Goal: Transaction & Acquisition: Download file/media

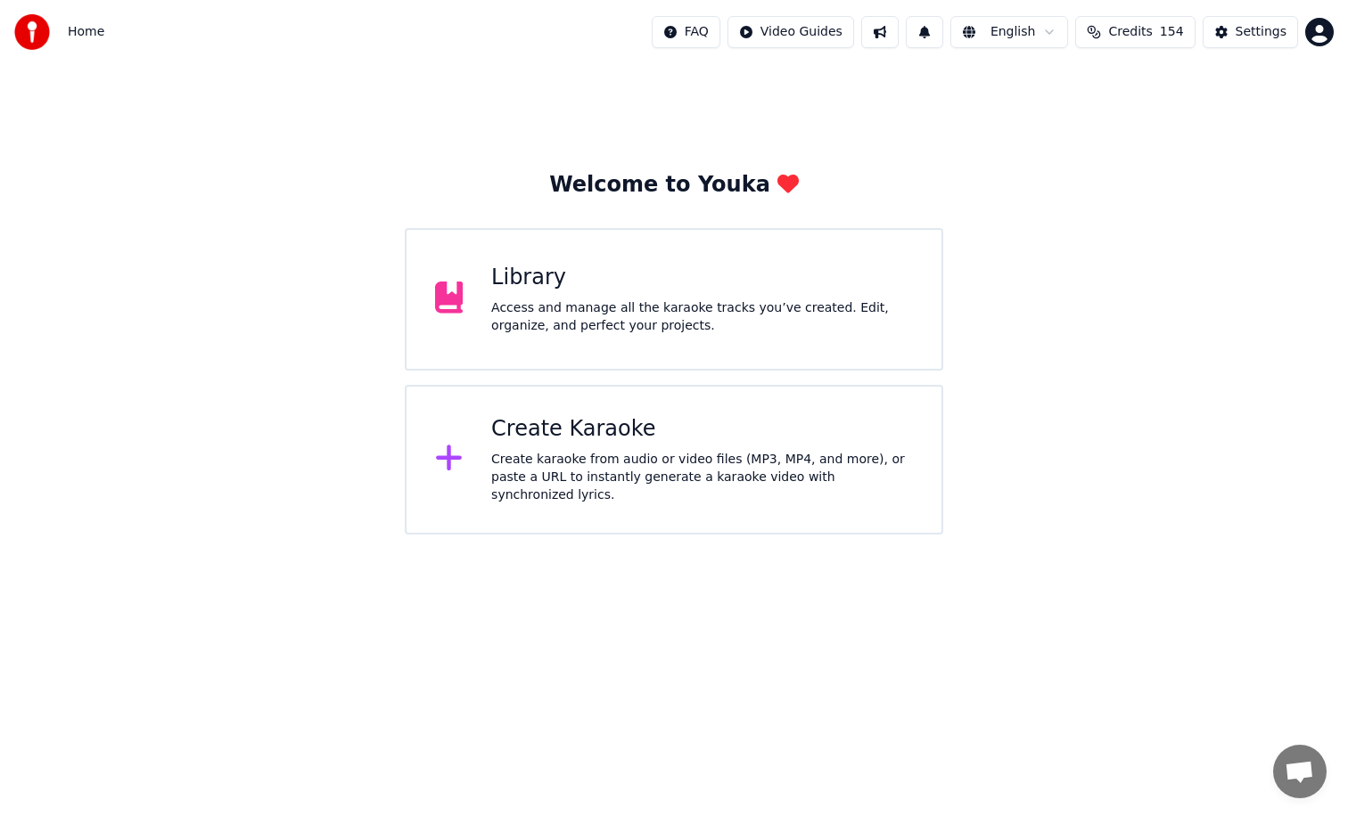
click at [696, 282] on div "Library" at bounding box center [702, 278] width 422 height 29
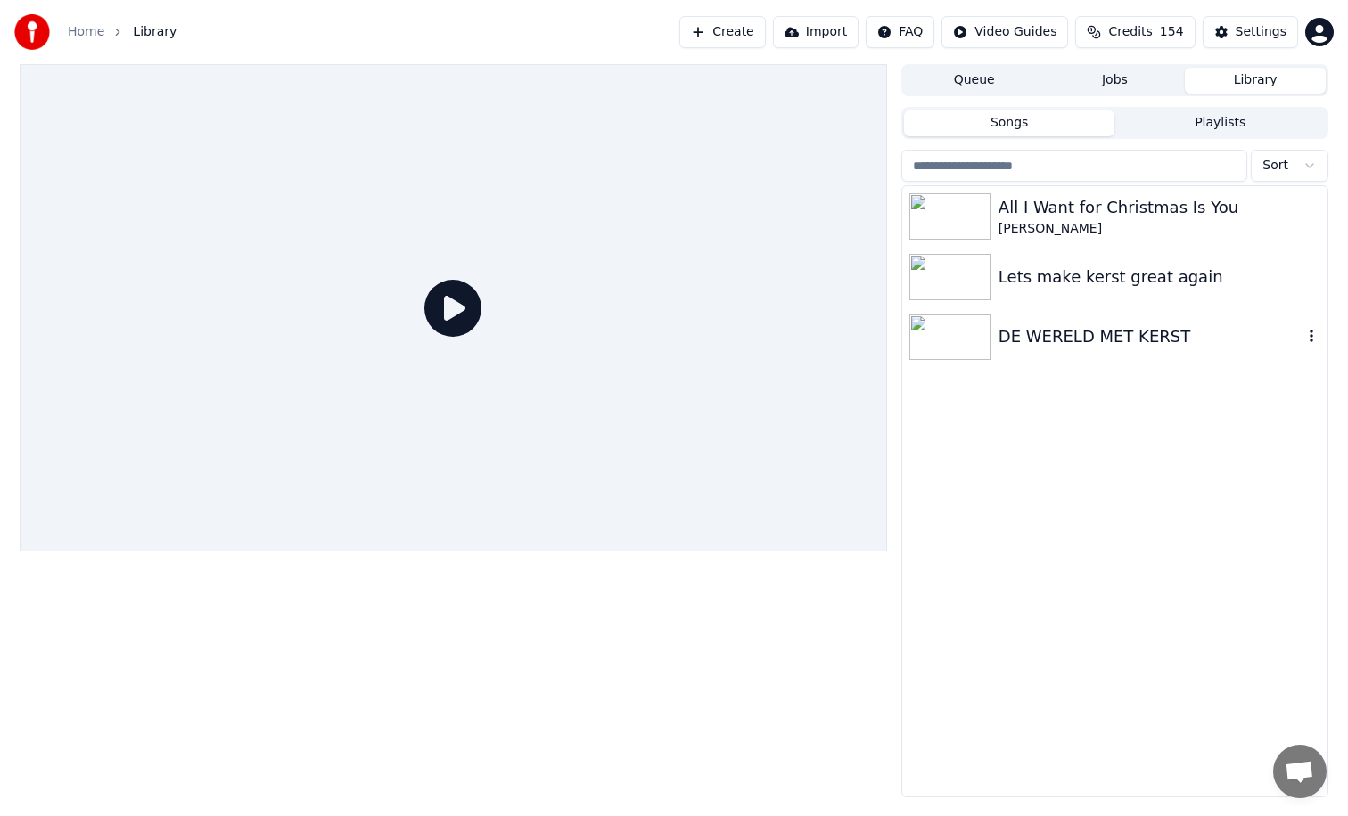
click at [1013, 332] on div "DE WERELD MET KERST" at bounding box center [1150, 336] width 304 height 25
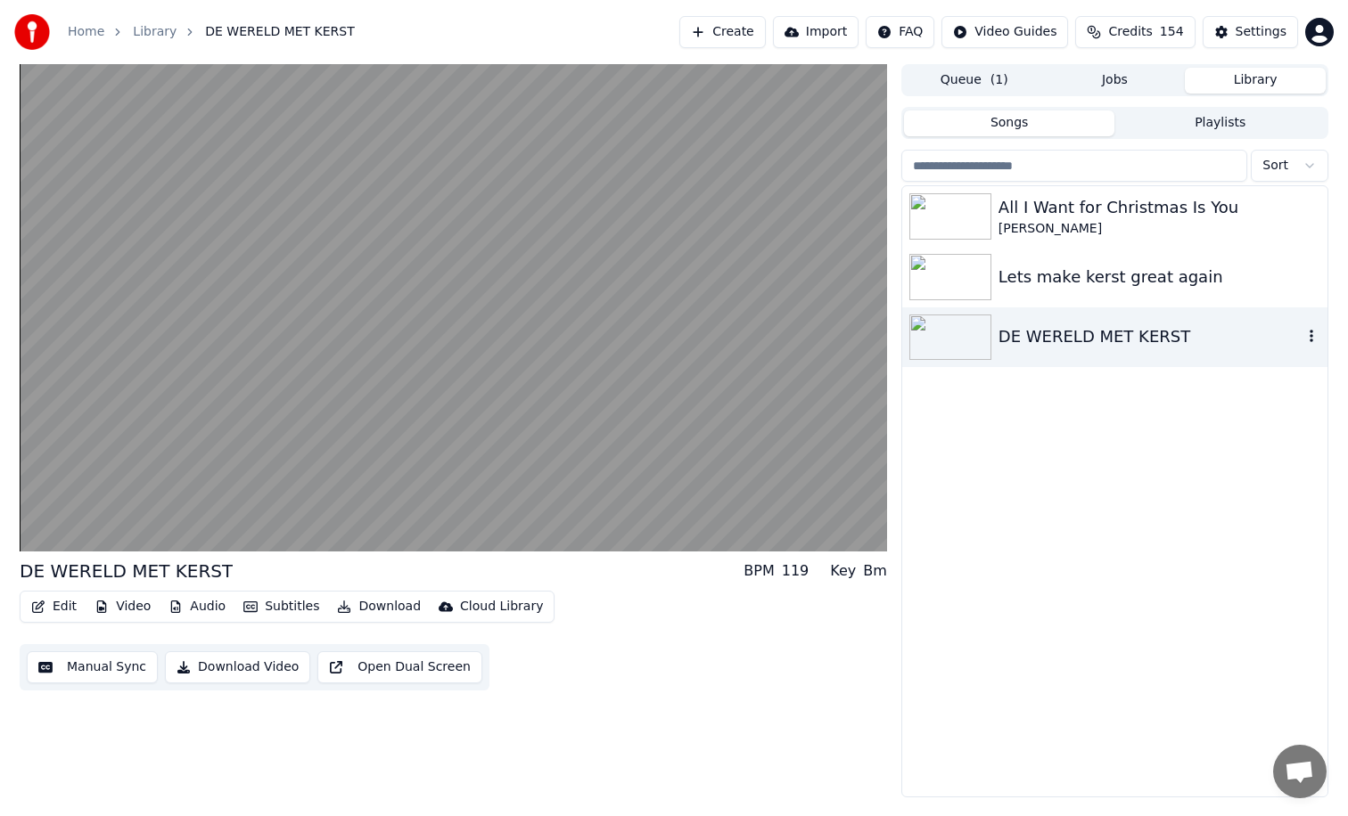
click at [1309, 341] on icon "button" at bounding box center [1311, 337] width 4 height 12
click at [1304, 338] on icon "button" at bounding box center [1311, 336] width 18 height 14
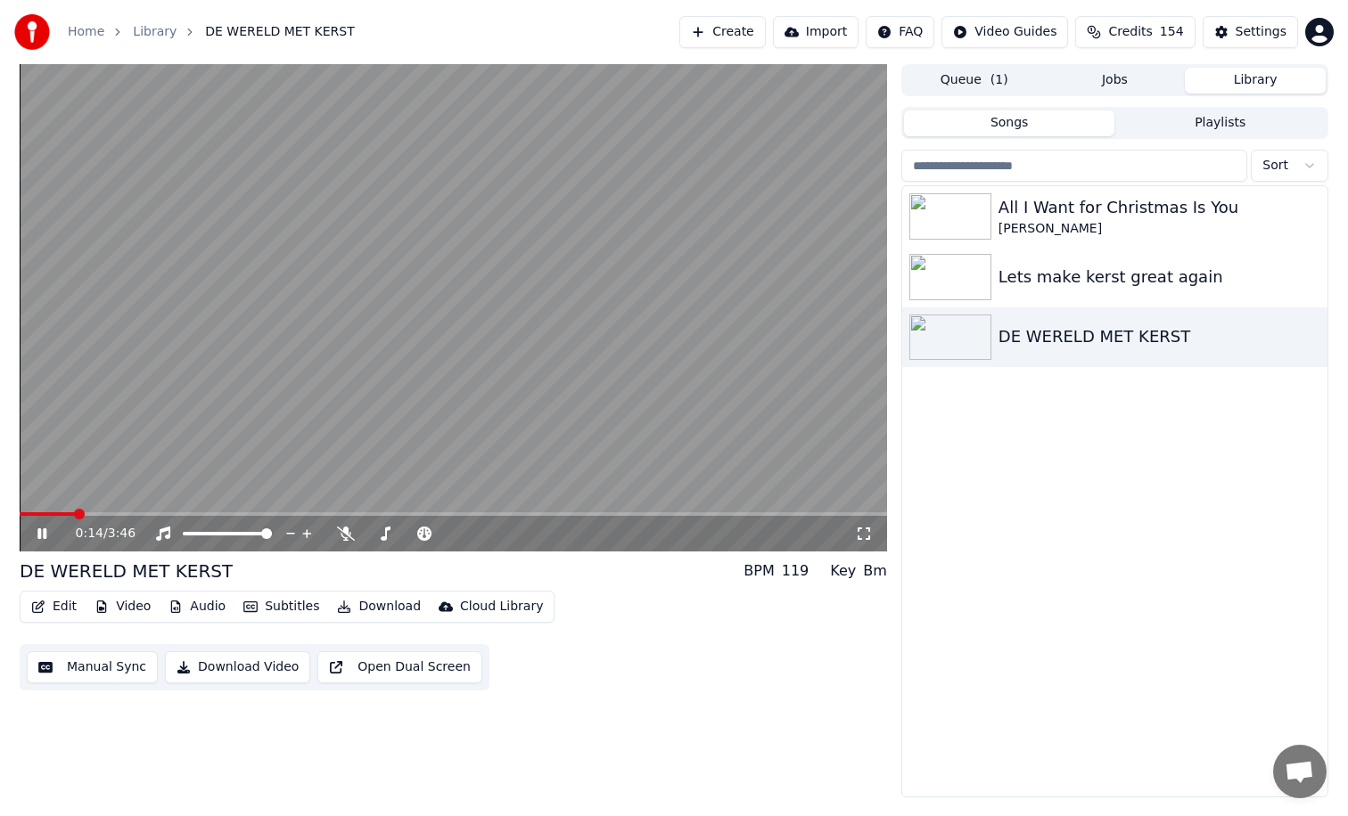
click at [250, 668] on button "Download Video" at bounding box center [237, 668] width 145 height 32
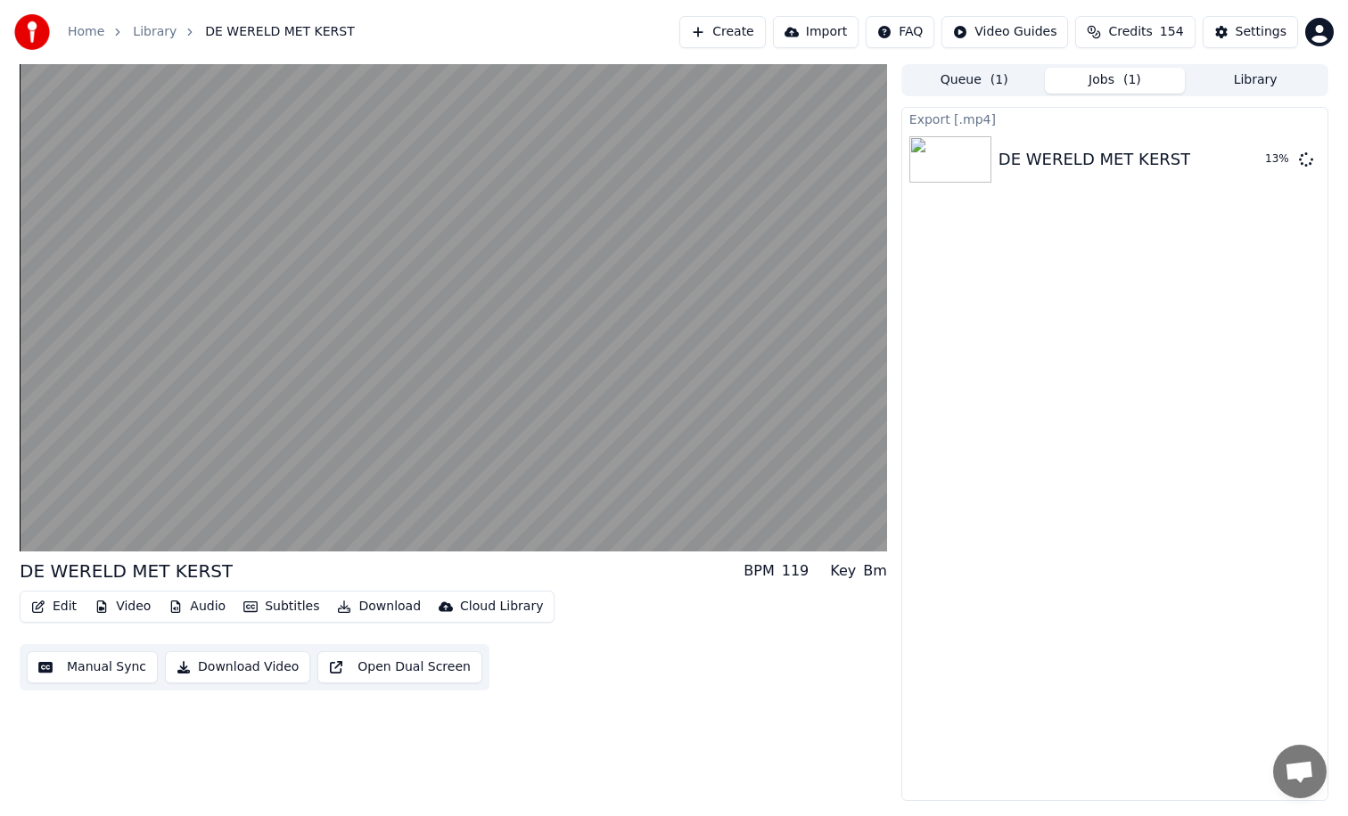
click at [1235, 81] on button "Library" at bounding box center [1255, 81] width 141 height 26
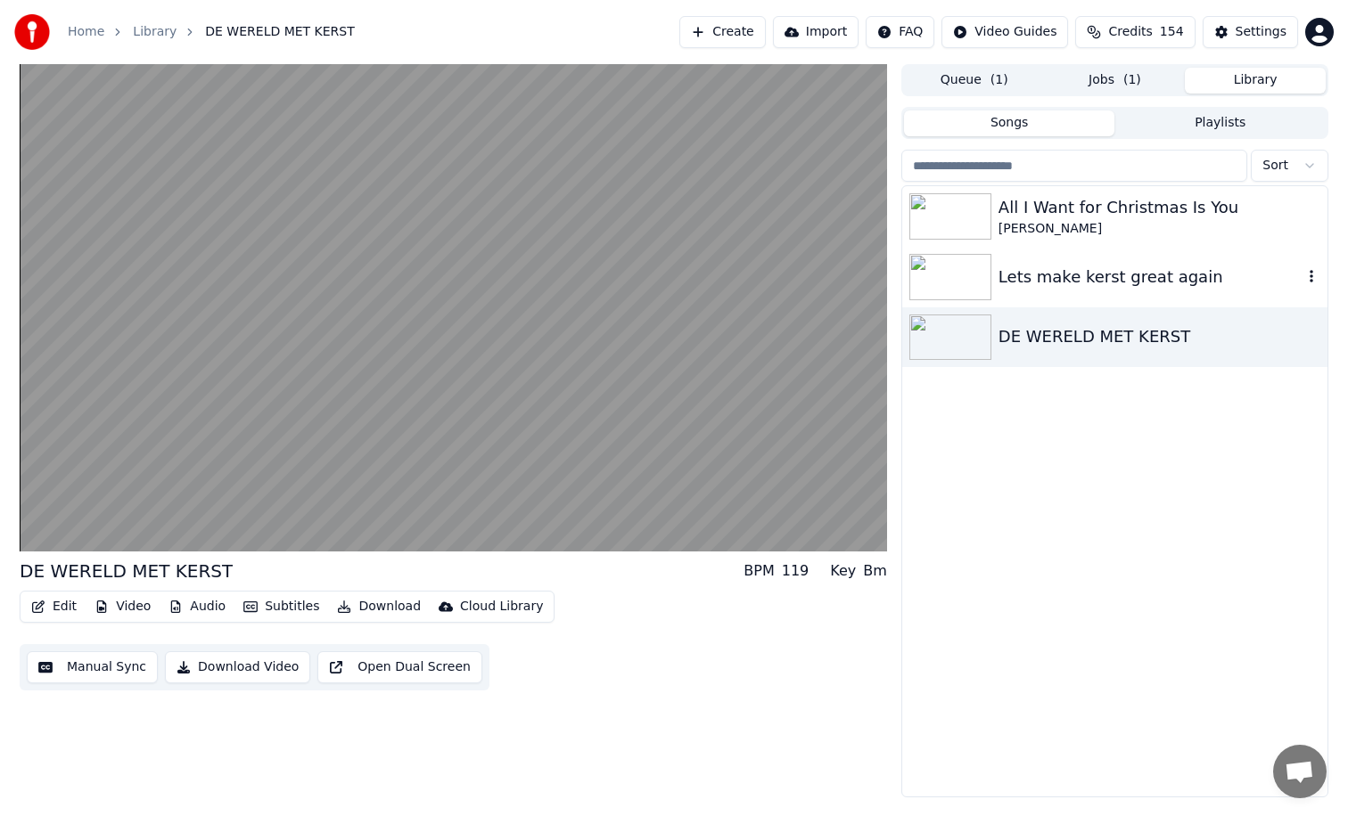
click at [1054, 282] on div "Lets make kerst great again" at bounding box center [1150, 277] width 304 height 25
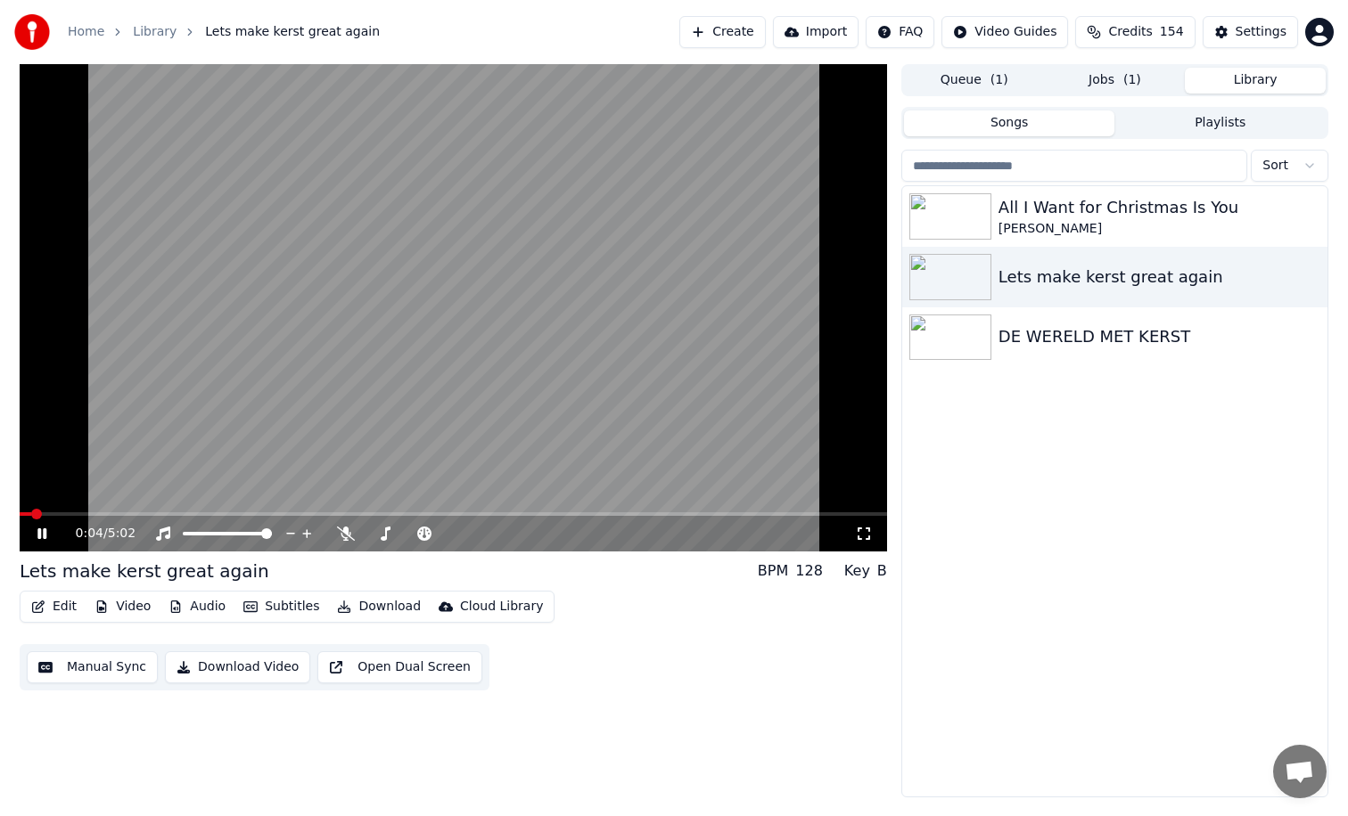
click at [43, 535] on icon at bounding box center [55, 534] width 42 height 14
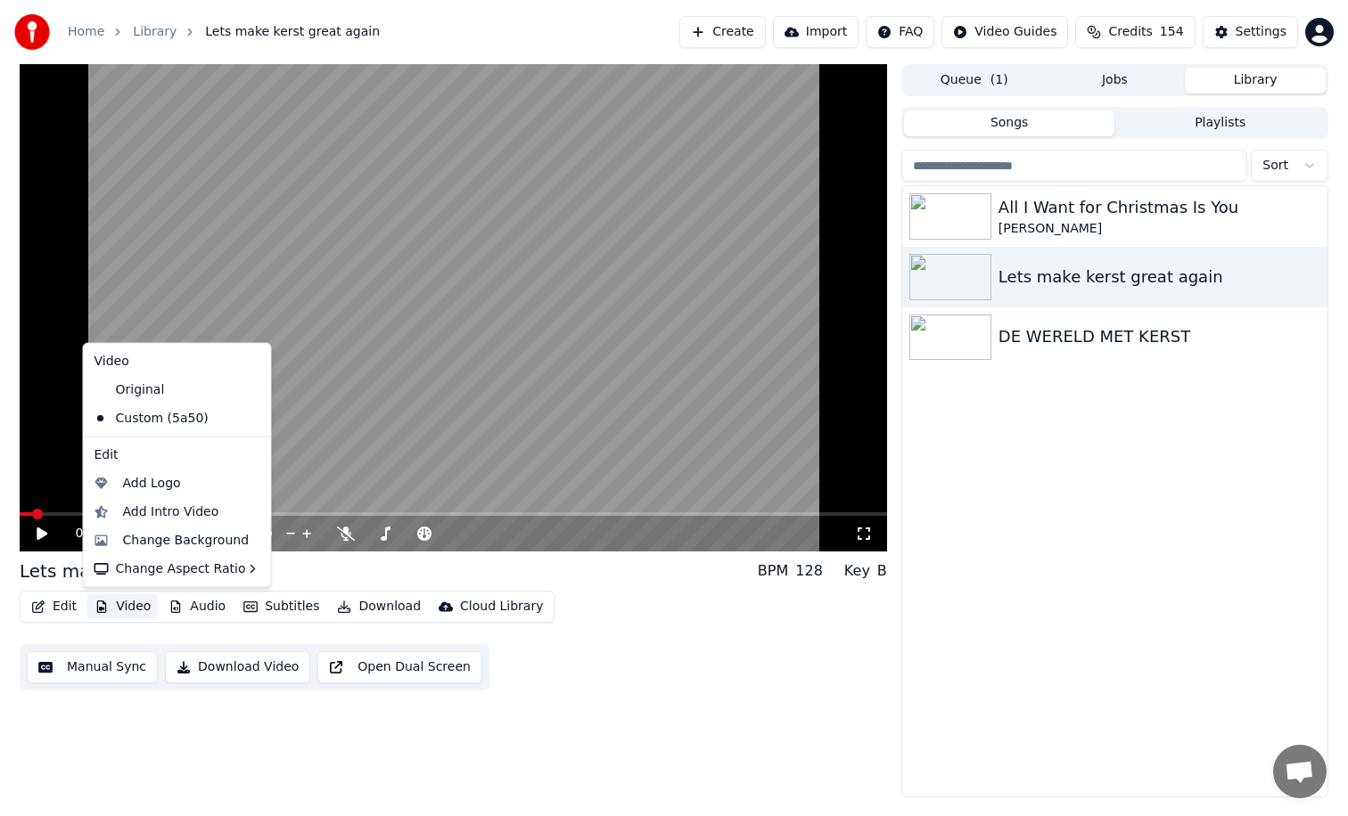
click at [116, 611] on button "Video" at bounding box center [122, 607] width 70 height 25
click at [152, 545] on div "Change Background" at bounding box center [186, 540] width 127 height 18
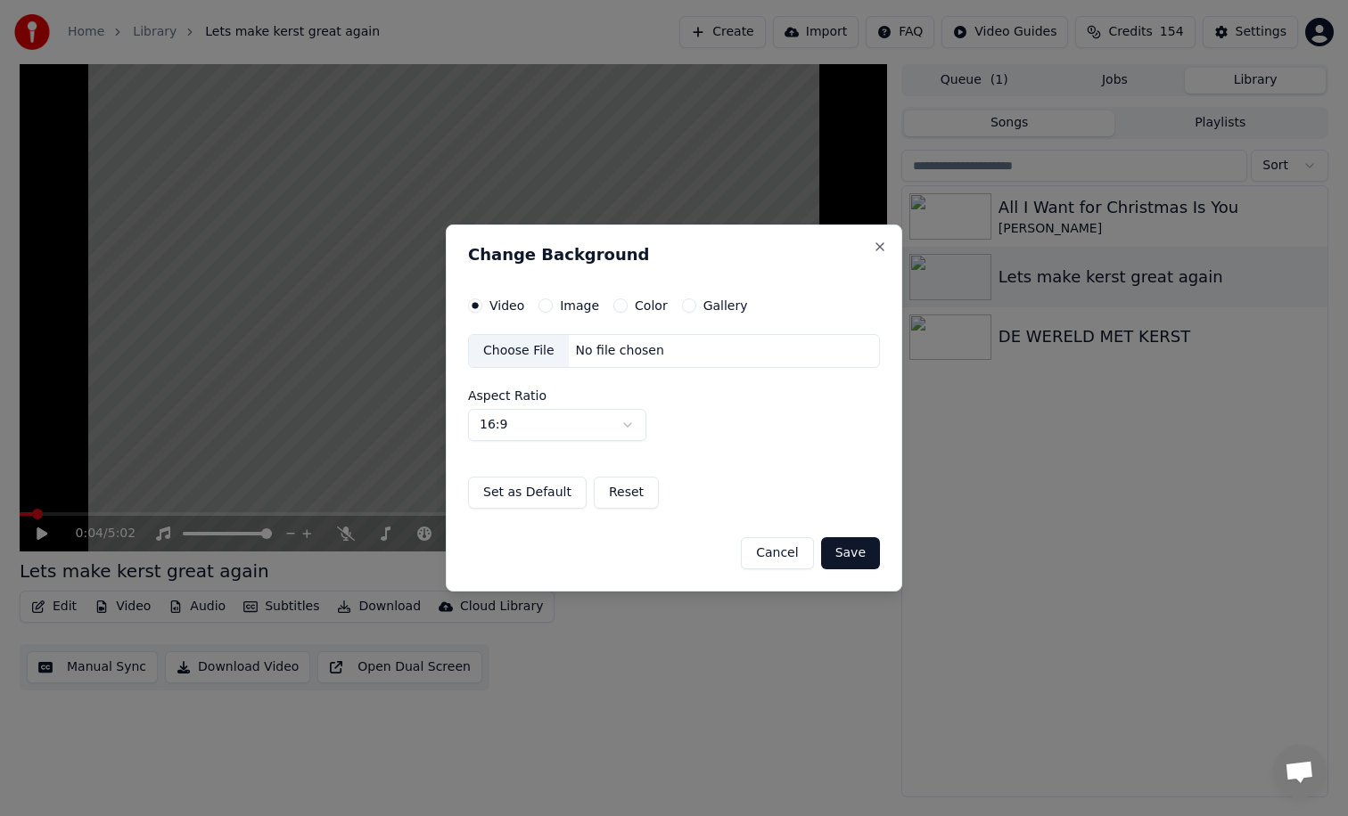
click at [569, 348] on div "No file chosen" at bounding box center [620, 351] width 103 height 18
click at [582, 351] on div "No file chosen" at bounding box center [620, 351] width 103 height 18
click at [575, 353] on div "No file chosen" at bounding box center [620, 351] width 103 height 18
click at [570, 306] on label "Image" at bounding box center [579, 305] width 39 height 12
click at [553, 306] on button "Image" at bounding box center [545, 306] width 14 height 14
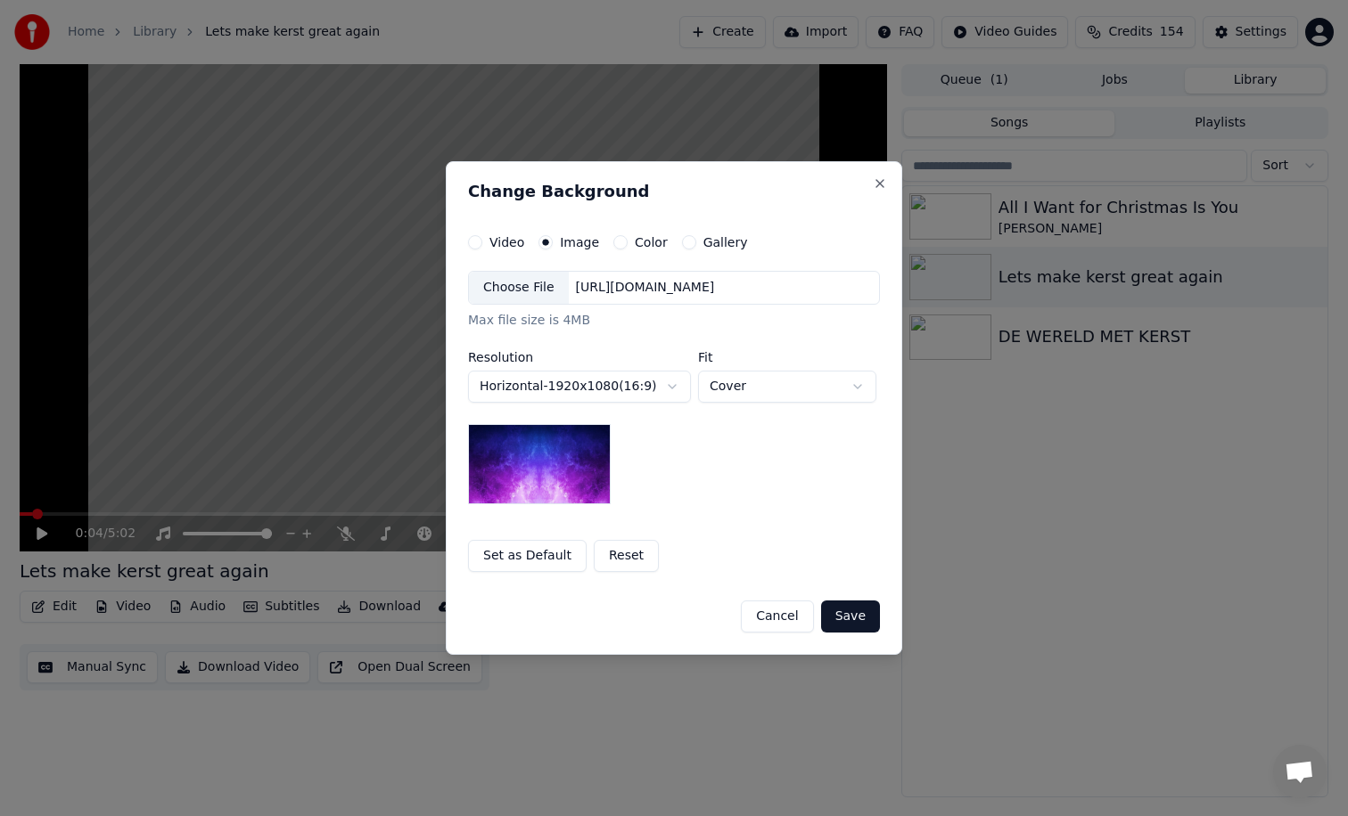
click at [575, 282] on div "[URL][DOMAIN_NAME]" at bounding box center [645, 288] width 153 height 18
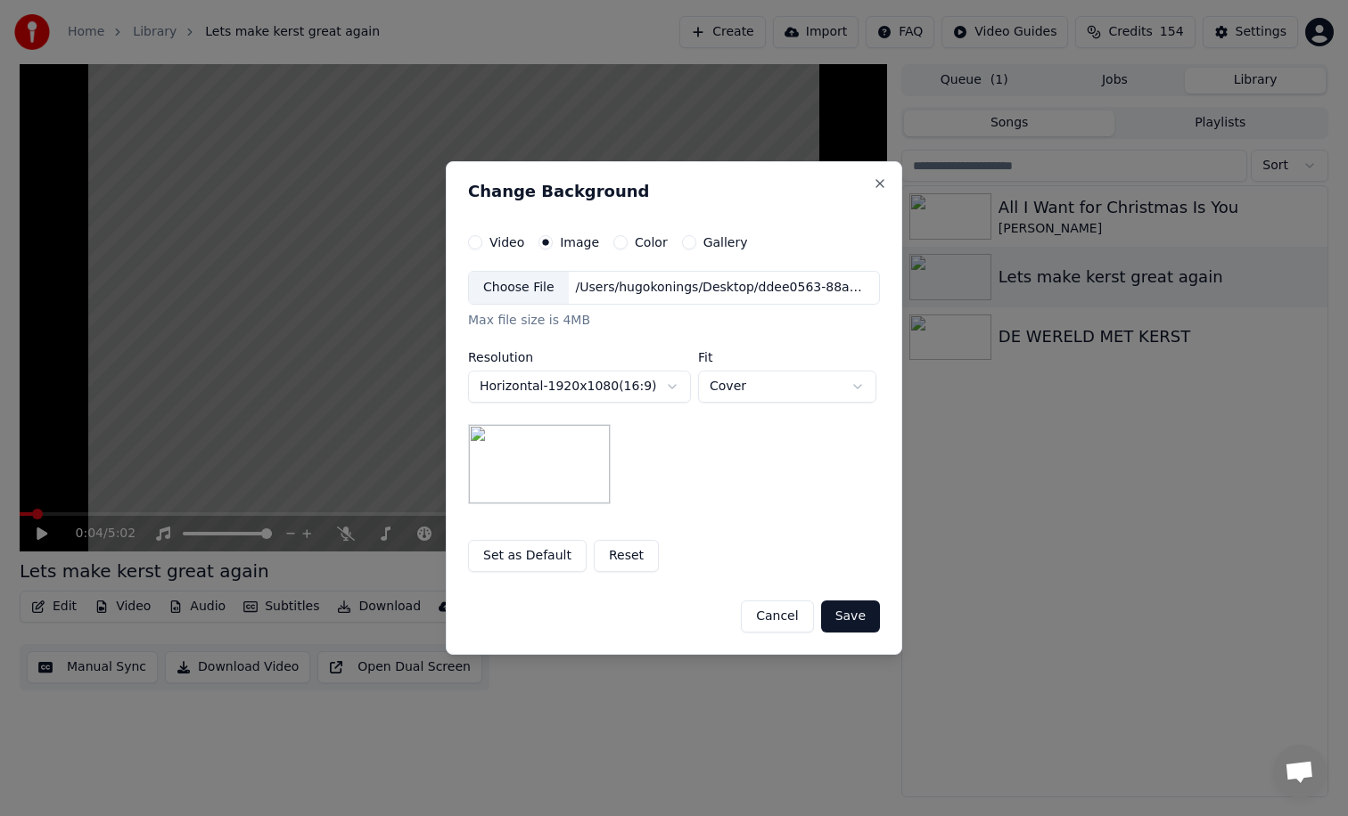
click at [860, 619] on button "Save" at bounding box center [850, 617] width 59 height 32
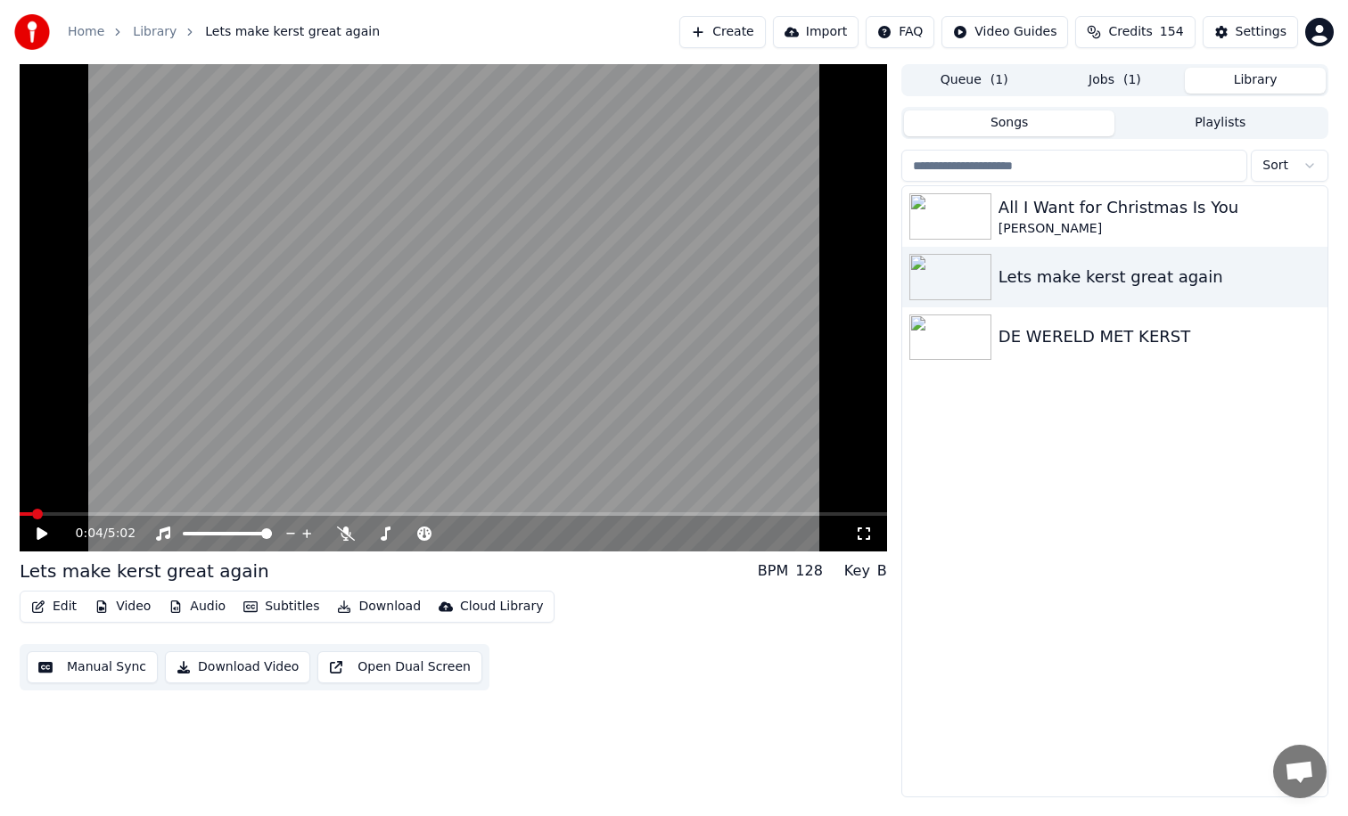
click at [1264, 80] on button "Library" at bounding box center [1255, 81] width 141 height 26
click at [1116, 342] on div "DE WERELD MET KERST" at bounding box center [1150, 336] width 304 height 25
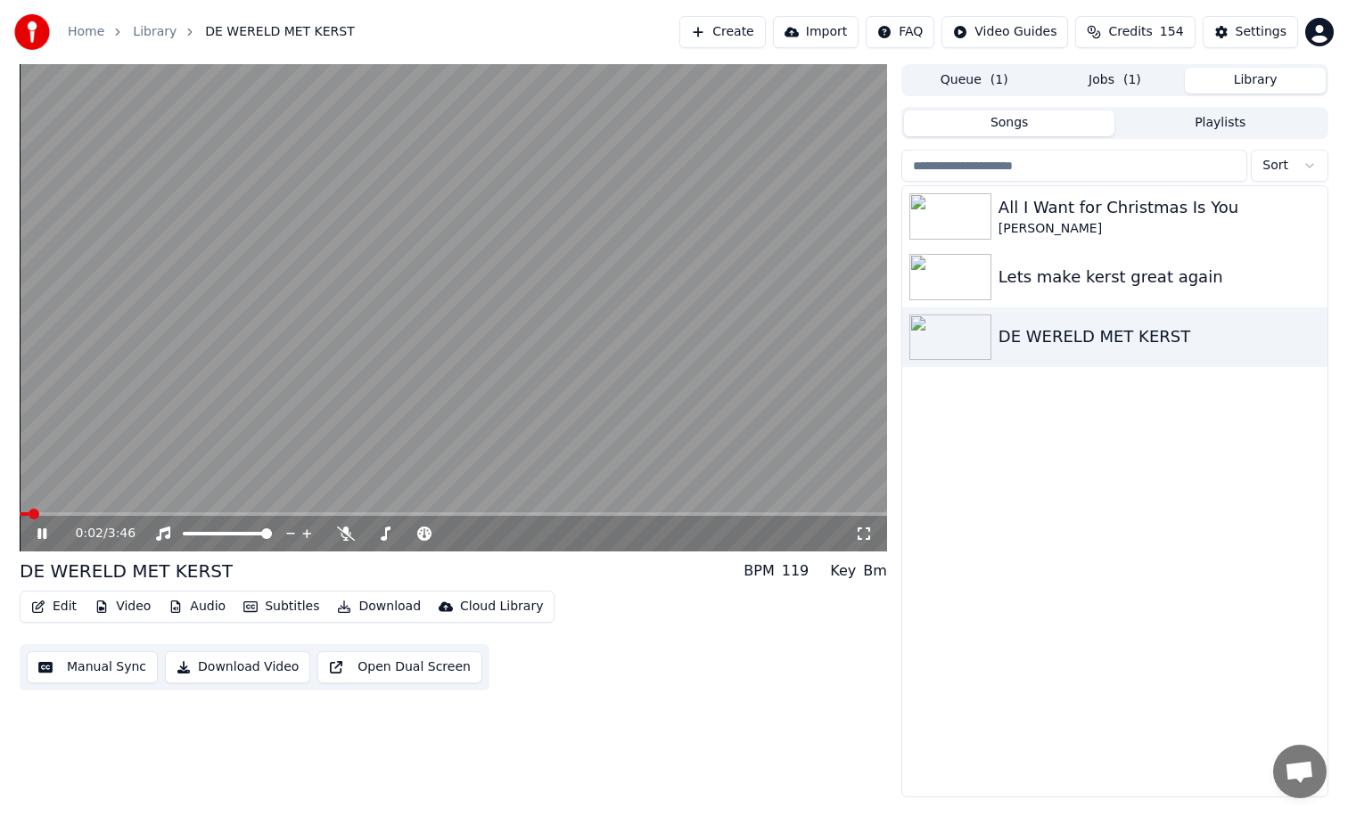
click at [40, 528] on icon at bounding box center [55, 534] width 42 height 14
click at [1020, 275] on div "Lets make kerst great again" at bounding box center [1150, 277] width 304 height 25
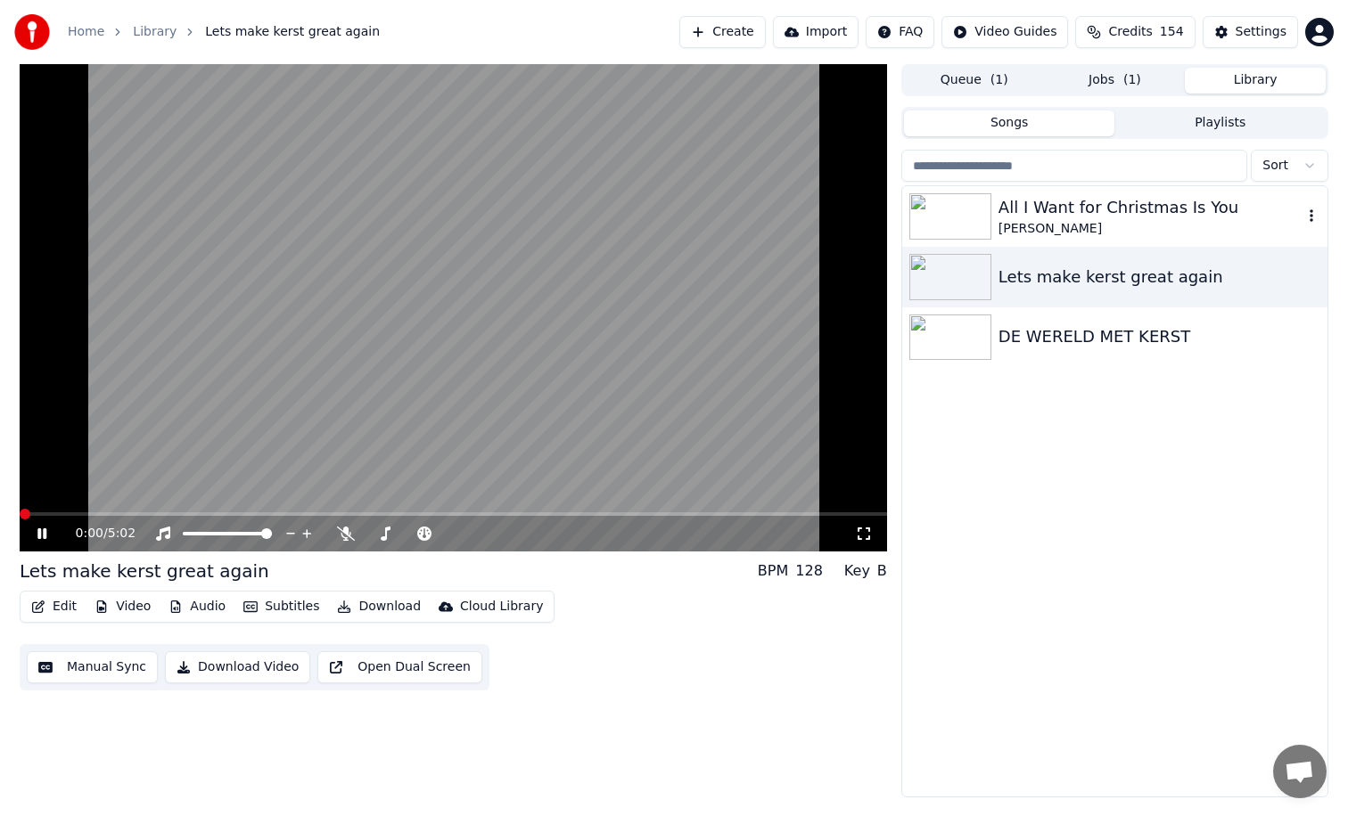
click at [1022, 231] on div "[PERSON_NAME]" at bounding box center [1150, 229] width 304 height 18
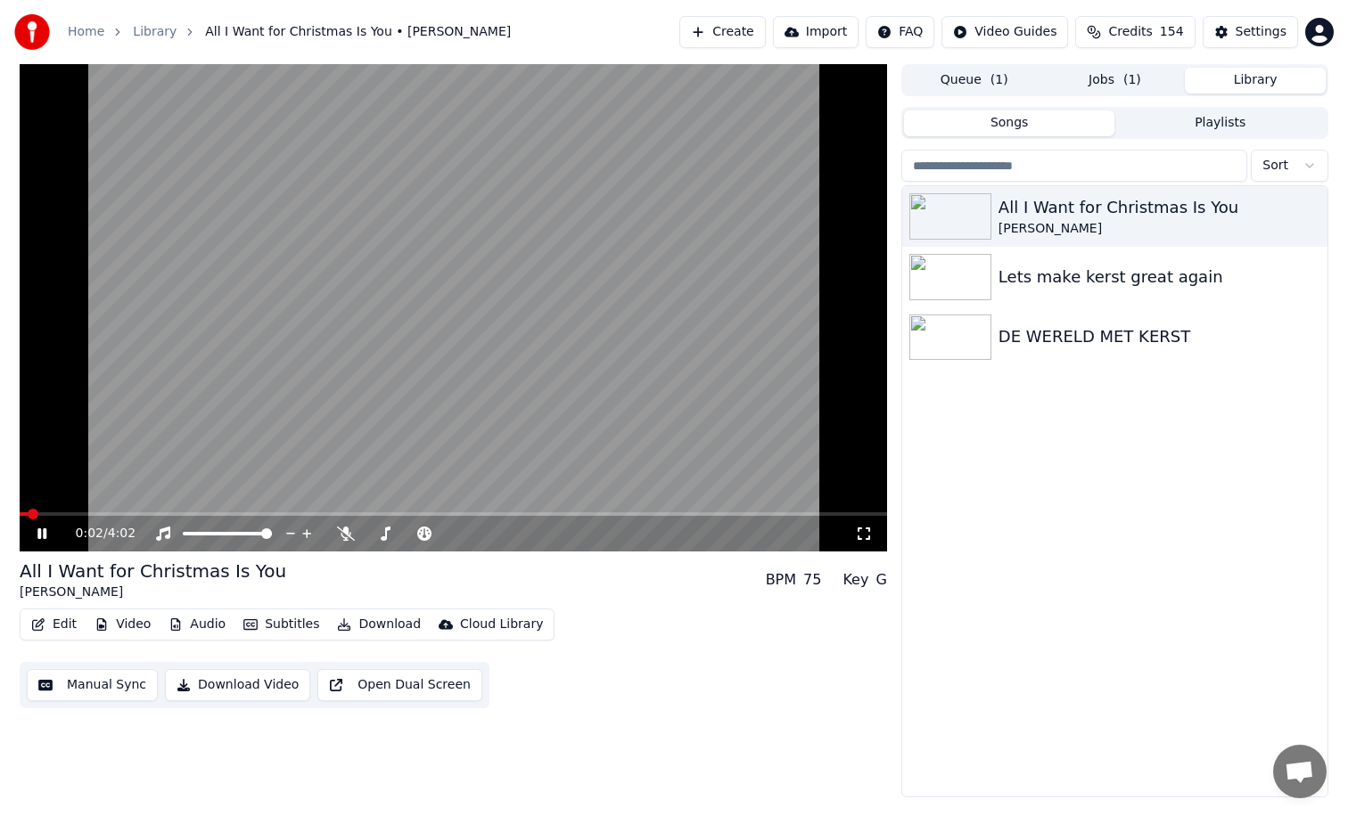
click at [37, 536] on icon at bounding box center [41, 534] width 9 height 11
click at [1128, 291] on div "Lets make kerst great again" at bounding box center [1114, 277] width 425 height 61
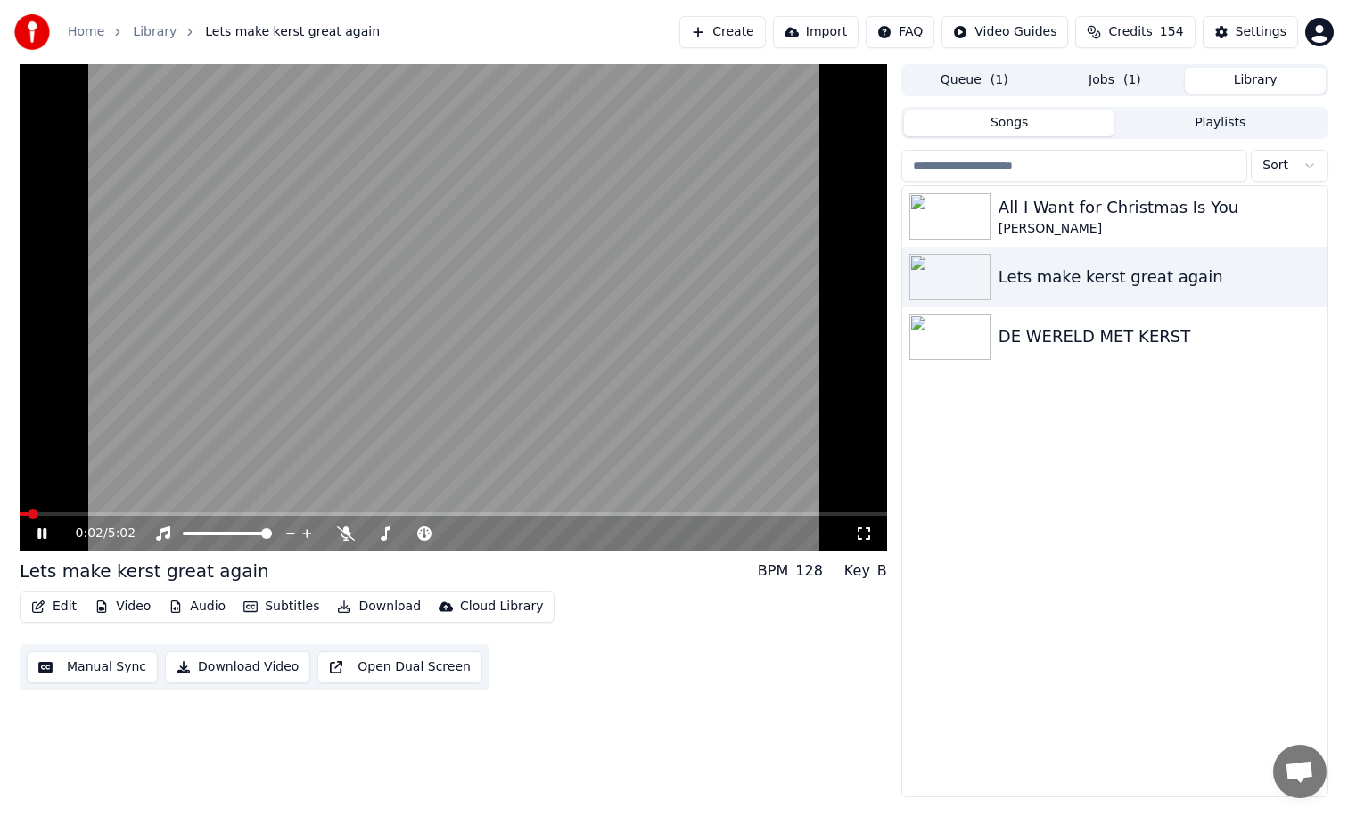
click at [42, 532] on icon at bounding box center [55, 534] width 42 height 14
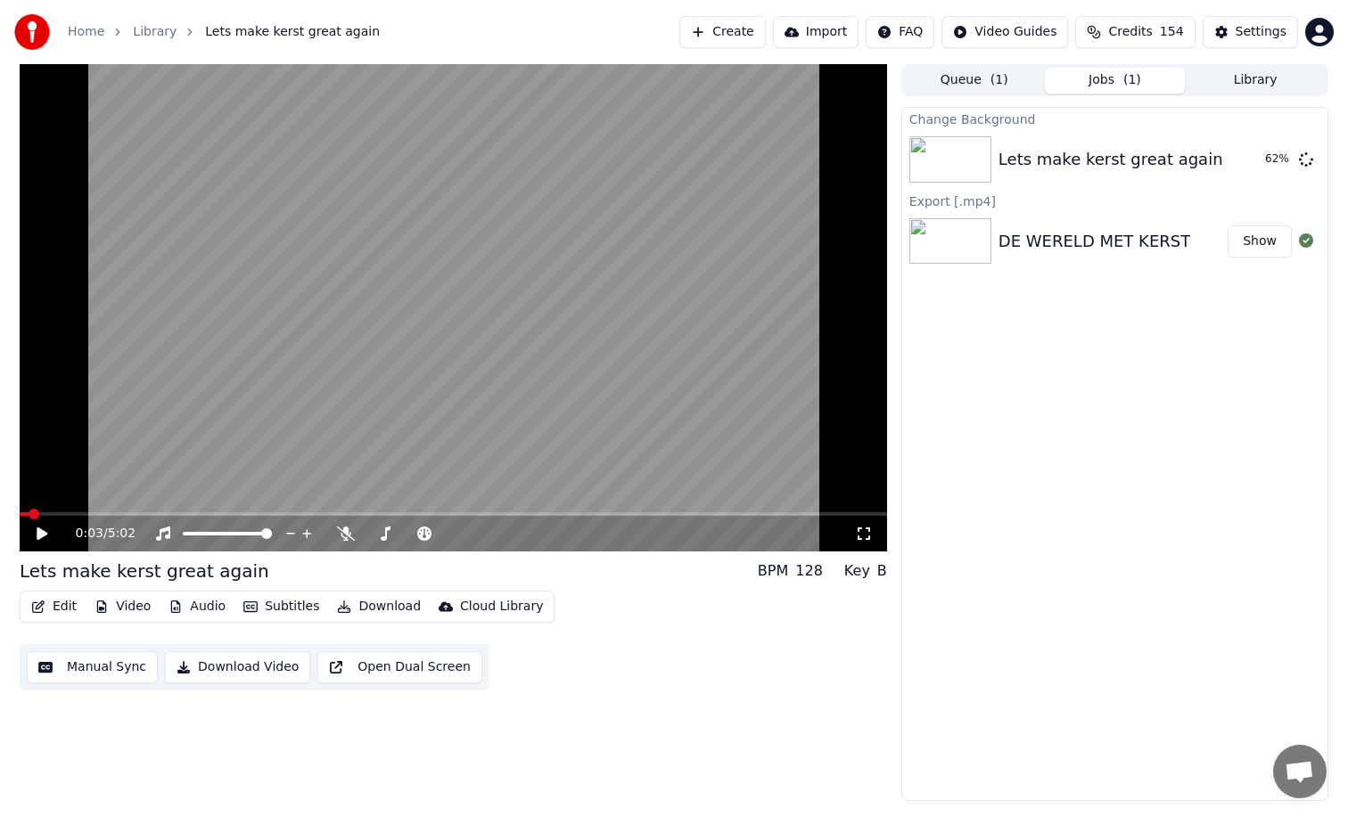
click at [1094, 78] on button "Jobs ( 1 )" at bounding box center [1115, 81] width 141 height 26
click at [1263, 236] on button "Show" at bounding box center [1259, 242] width 64 height 32
click at [1261, 151] on button "Play" at bounding box center [1263, 160] width 56 height 32
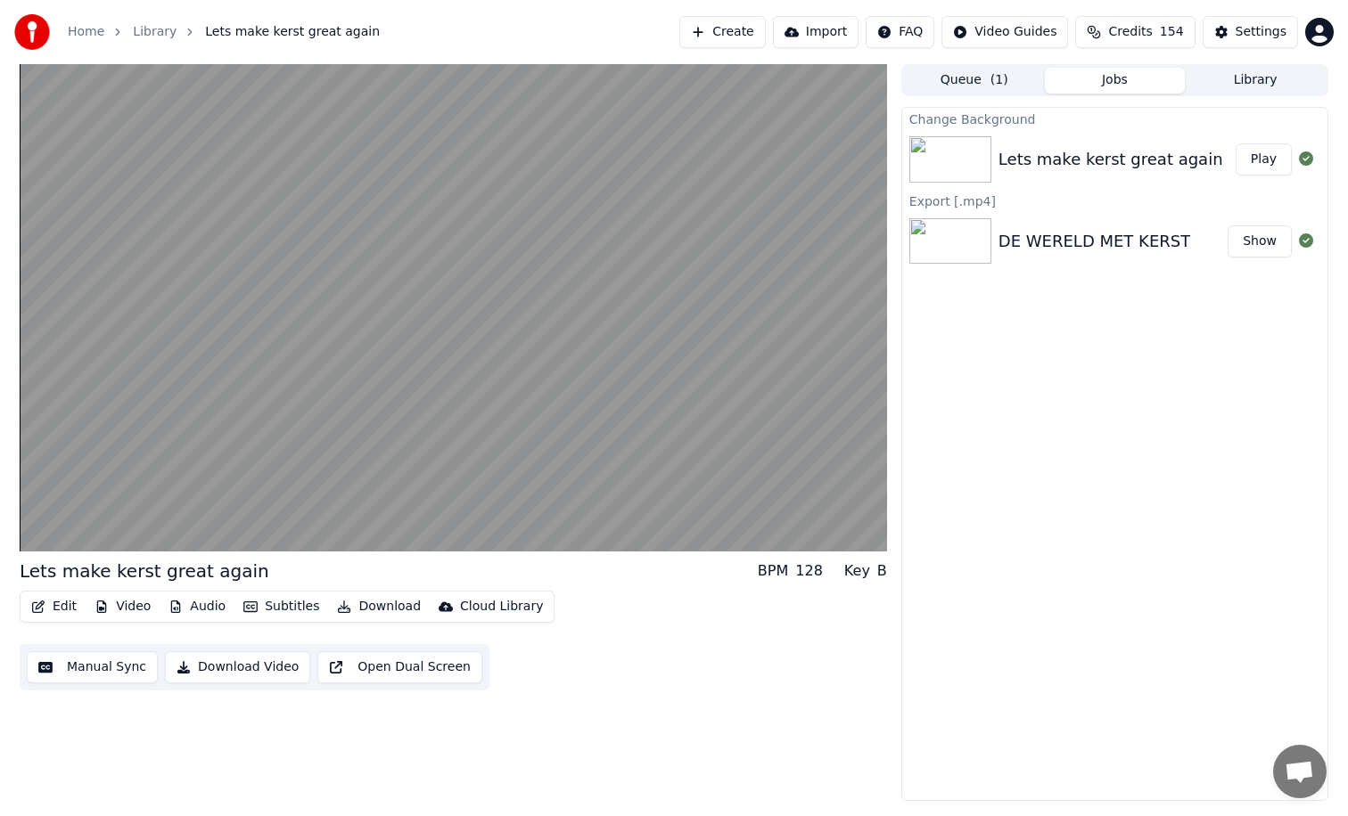
click at [1235, 144] on button "Play" at bounding box center [1263, 160] width 56 height 32
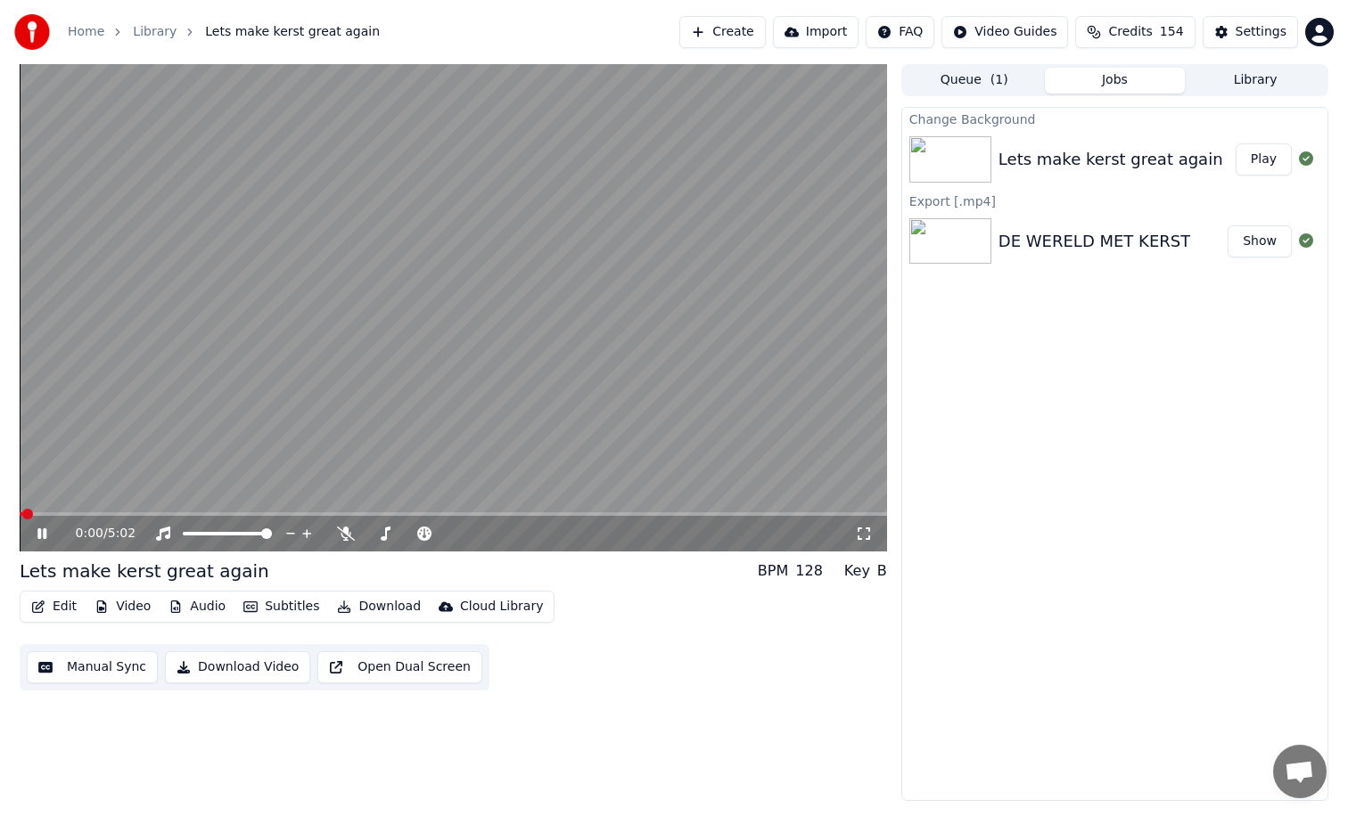
click at [1235, 144] on button "Play" at bounding box center [1263, 160] width 56 height 32
click at [257, 658] on button "Download Video" at bounding box center [237, 668] width 145 height 32
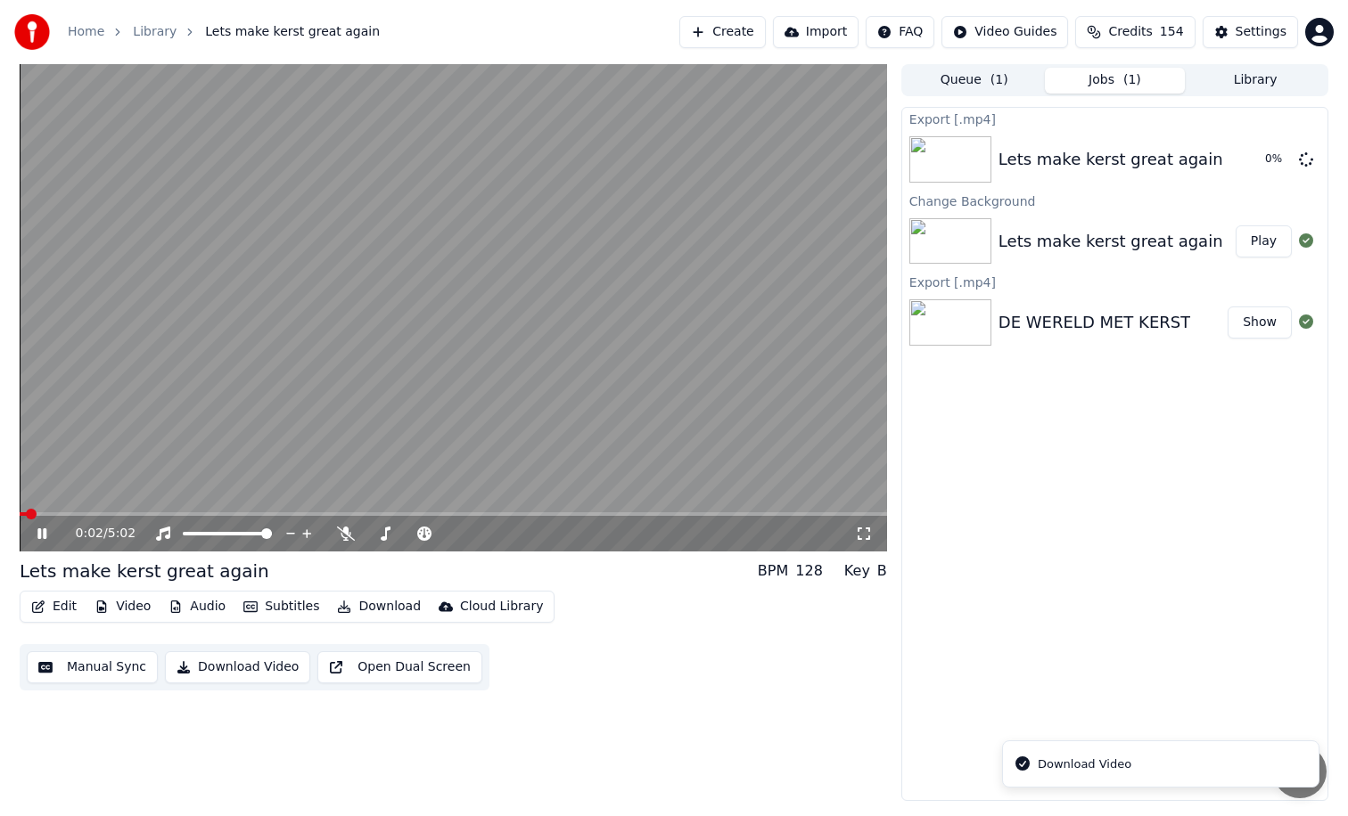
click at [42, 530] on icon at bounding box center [55, 534] width 42 height 14
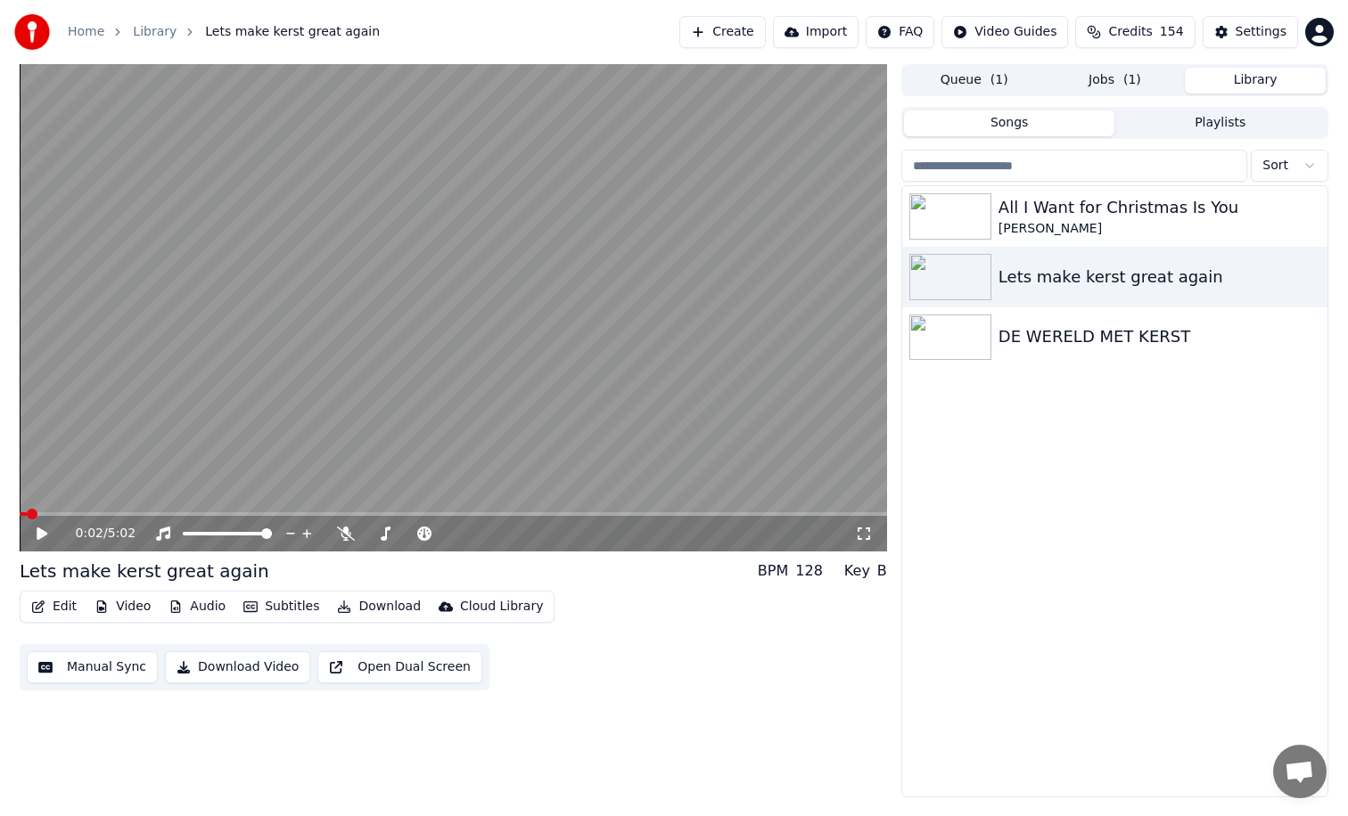
click at [1210, 85] on button "Library" at bounding box center [1255, 81] width 141 height 26
click at [1262, 339] on div "DE WERELD MET KERST" at bounding box center [1150, 336] width 304 height 25
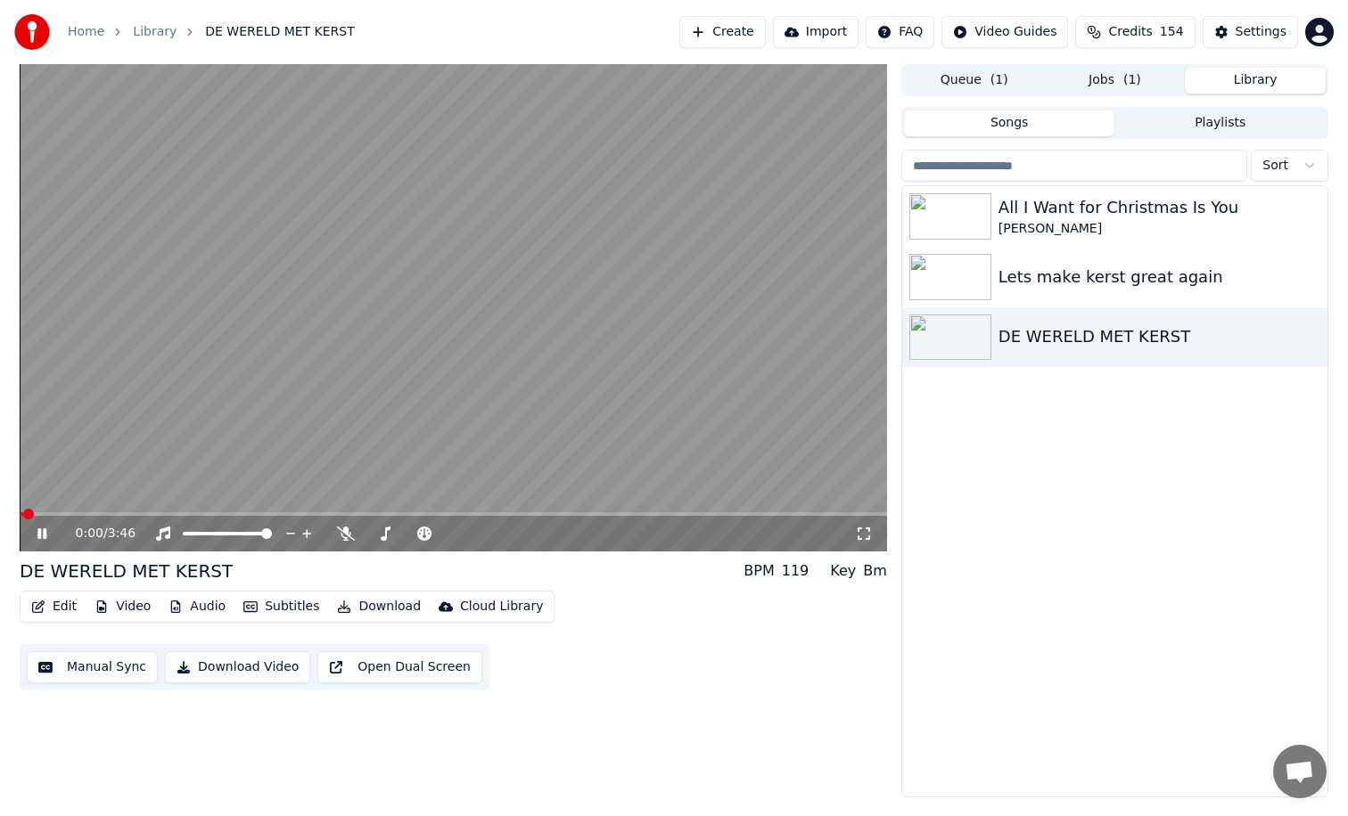
click at [392, 606] on button "Download" at bounding box center [379, 607] width 98 height 25
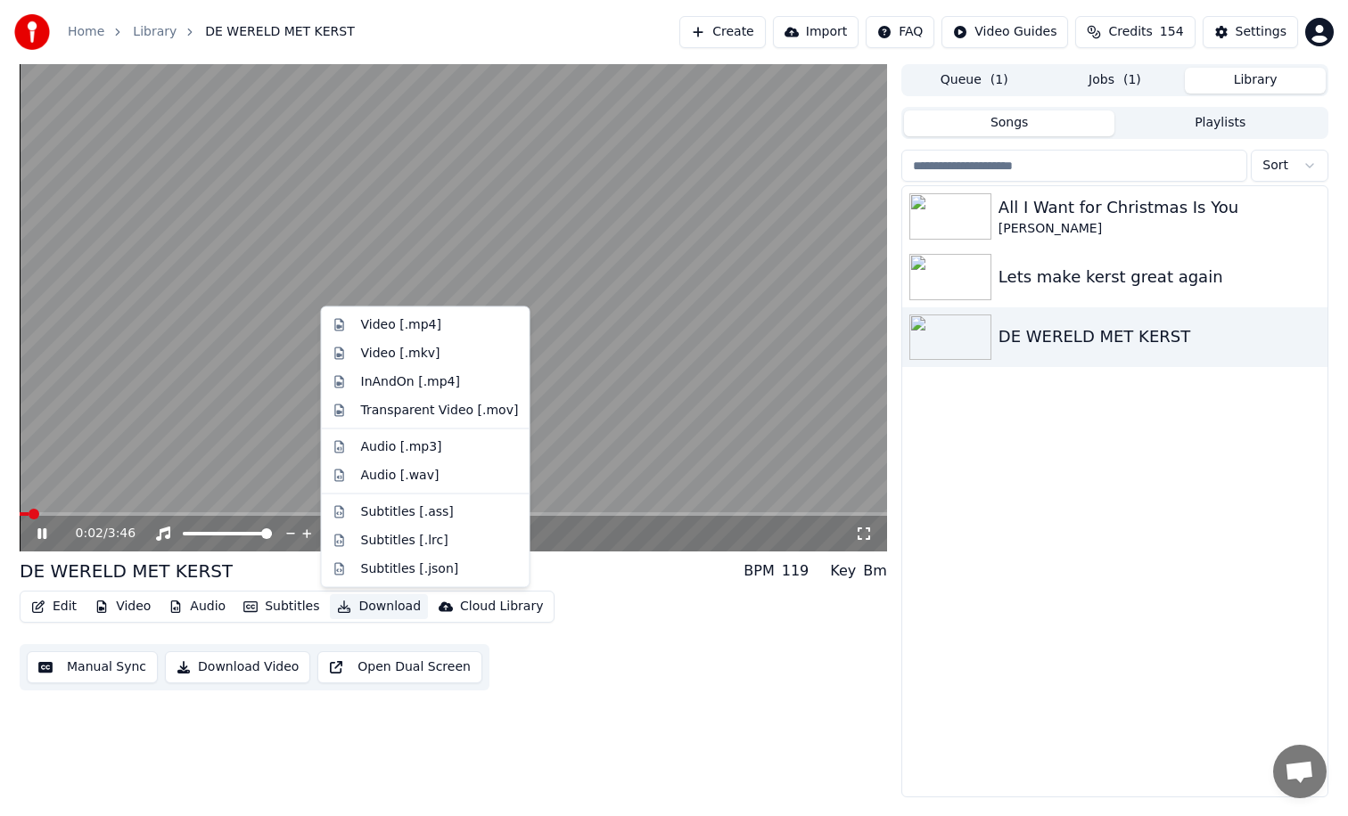
click at [392, 606] on button "Download" at bounding box center [379, 607] width 98 height 25
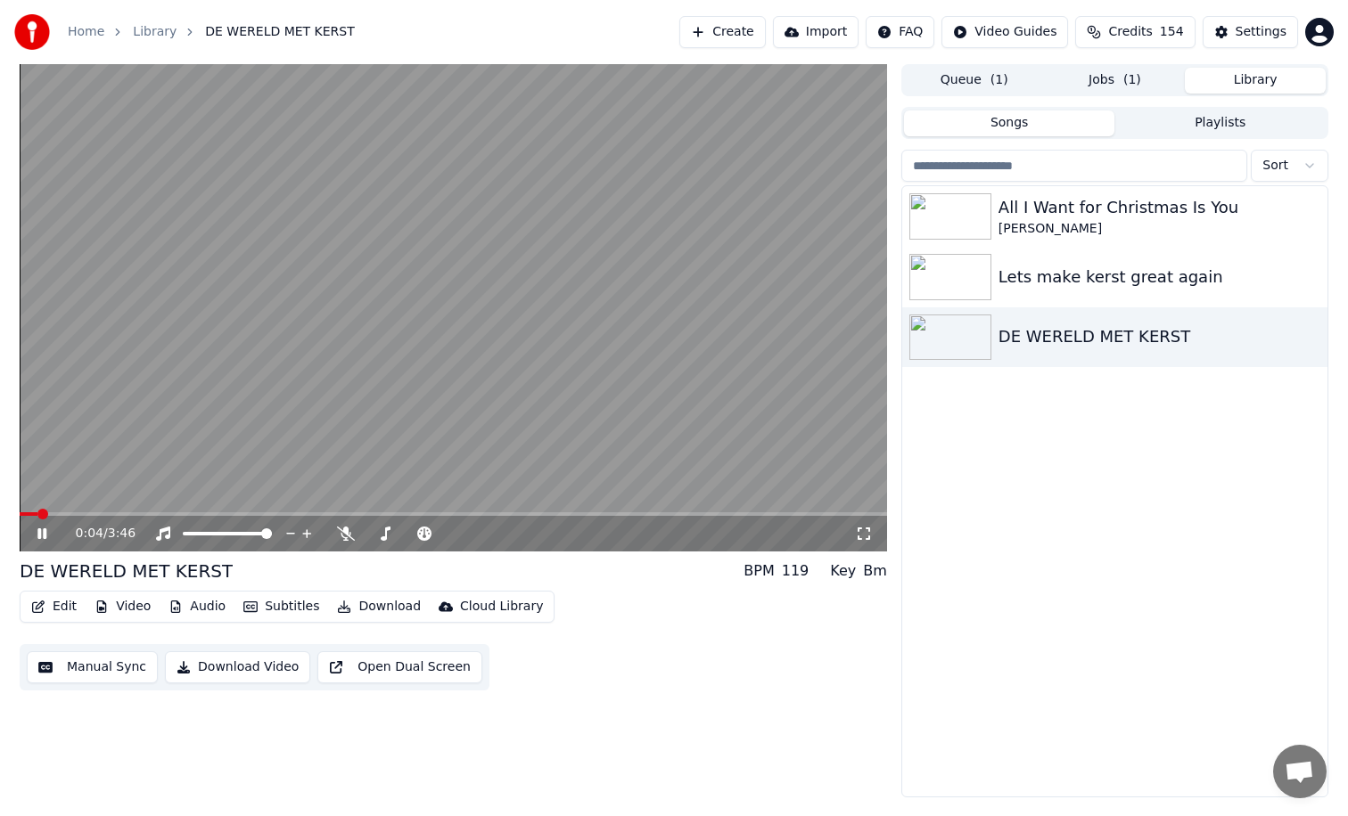
click at [230, 666] on button "Download Video" at bounding box center [237, 668] width 145 height 32
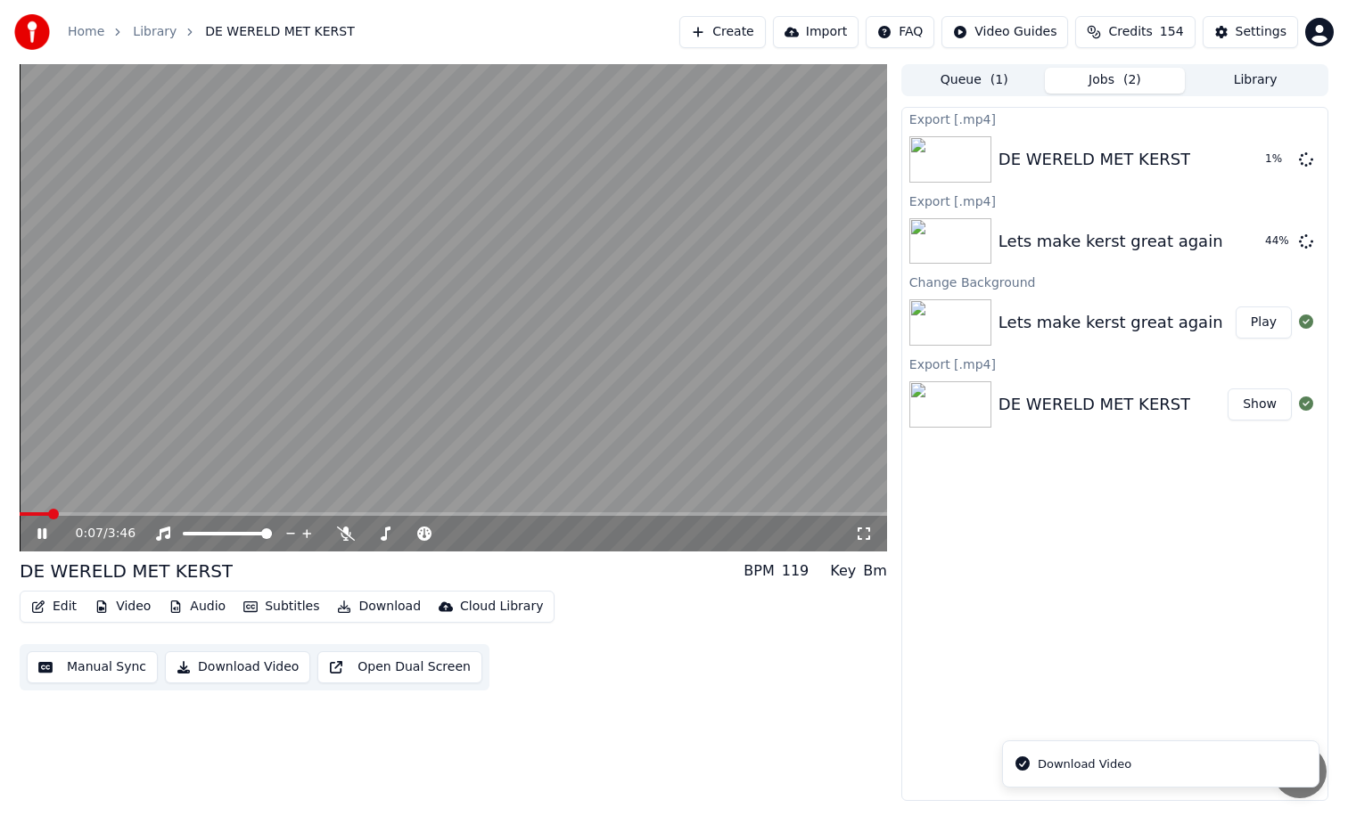
click at [43, 531] on icon at bounding box center [41, 534] width 9 height 11
click at [1054, 159] on div "DE WERELD MET KERST" at bounding box center [1094, 159] width 192 height 25
click at [1114, 162] on div "DE WERELD MET KERST" at bounding box center [1094, 159] width 192 height 25
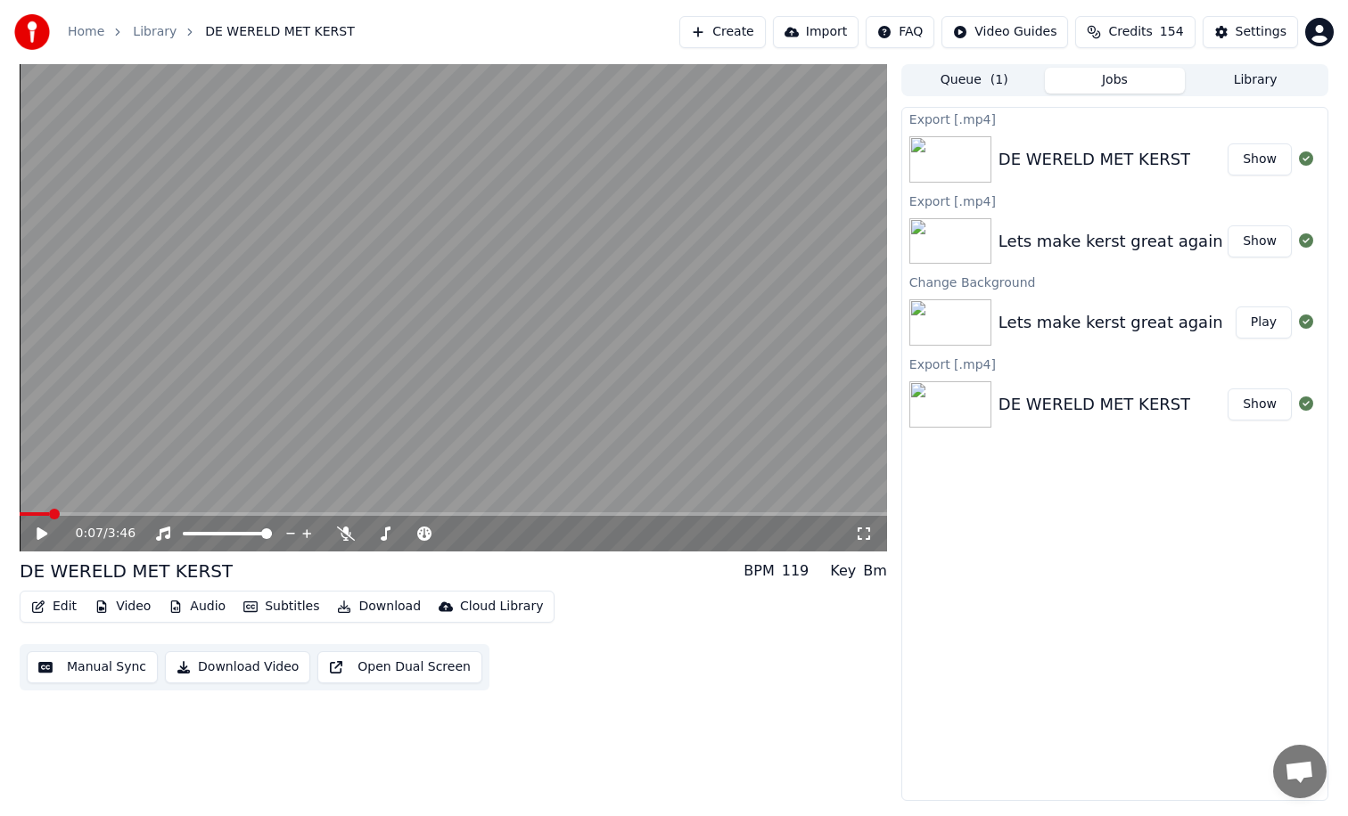
click at [1237, 80] on button "Library" at bounding box center [1255, 81] width 141 height 26
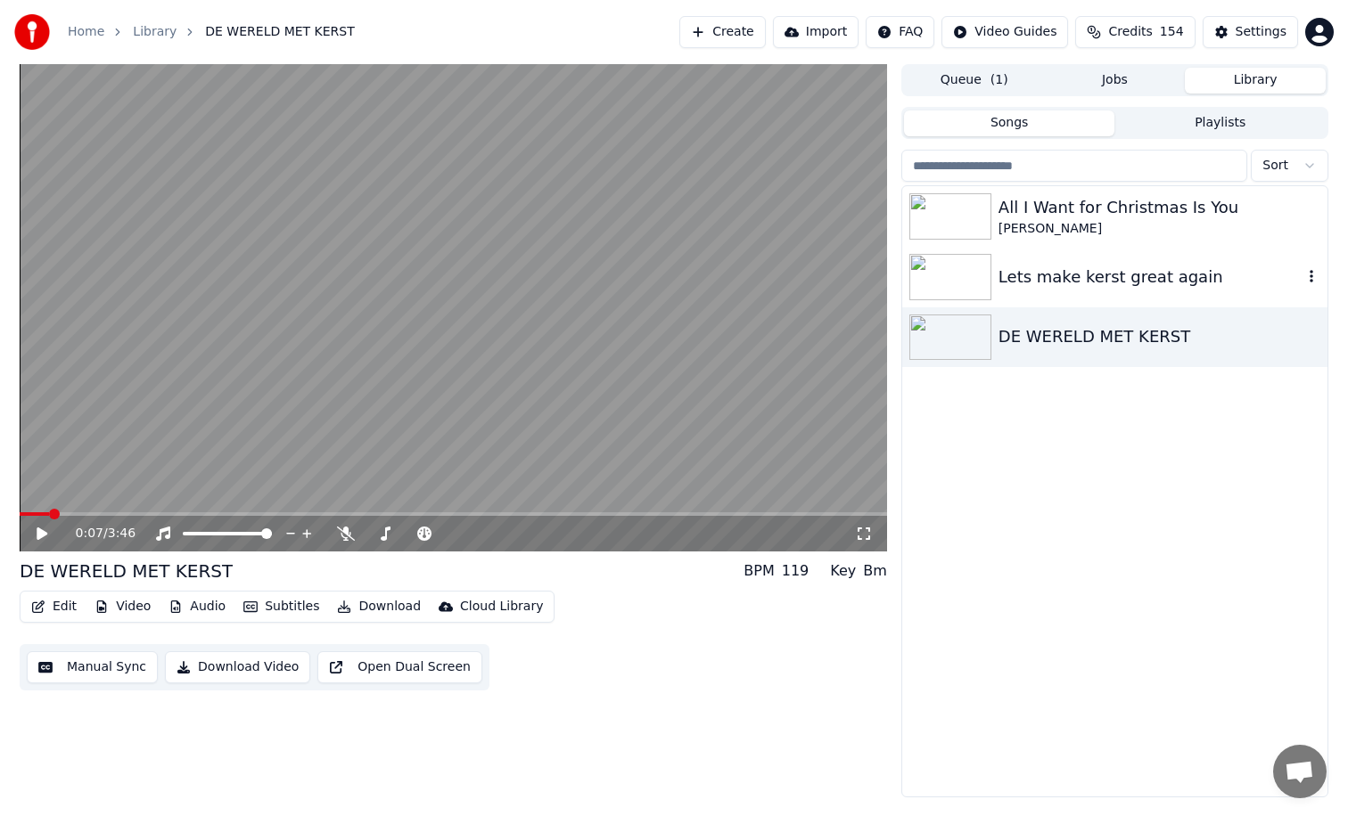
click at [1069, 290] on div "Lets make kerst great again" at bounding box center [1114, 277] width 425 height 61
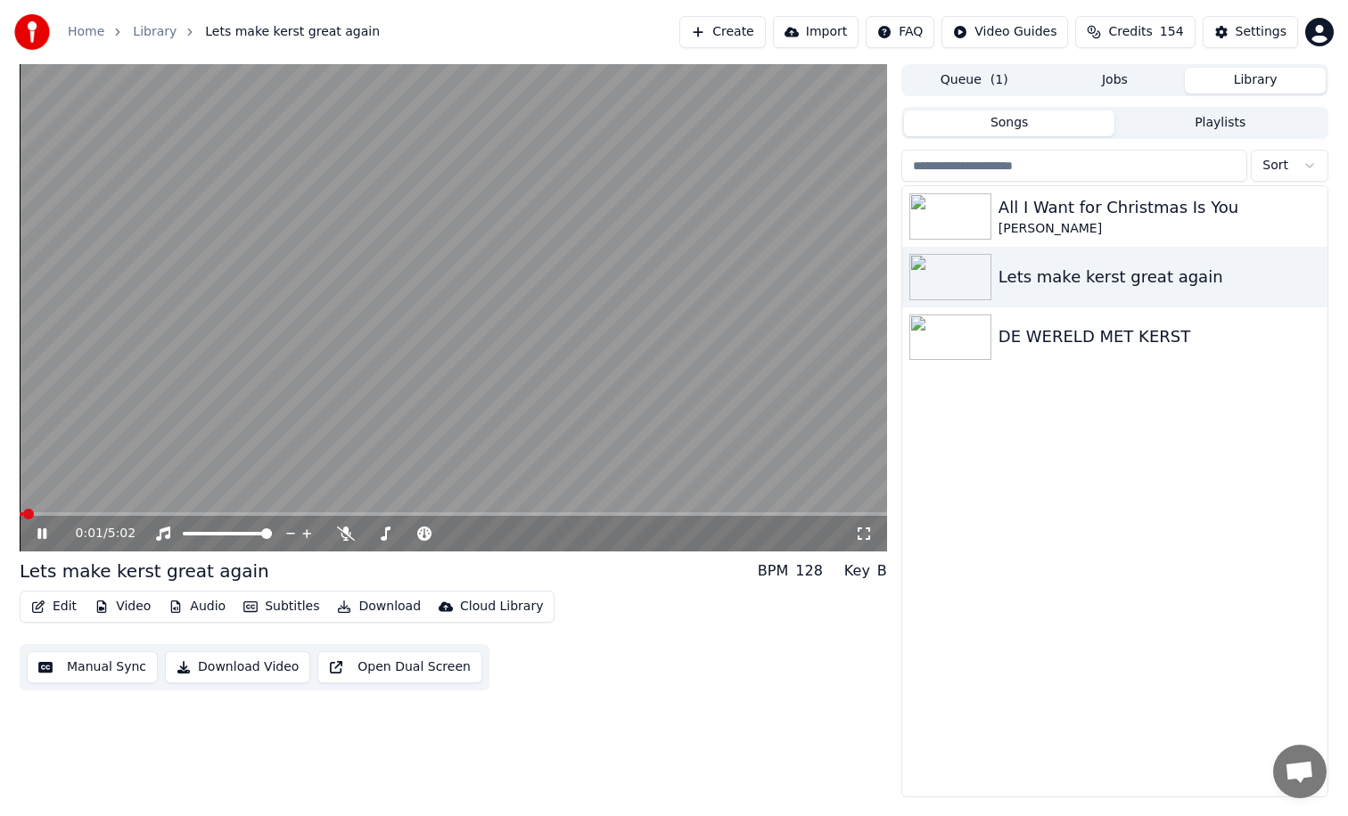
click at [259, 673] on button "Download Video" at bounding box center [237, 668] width 145 height 32
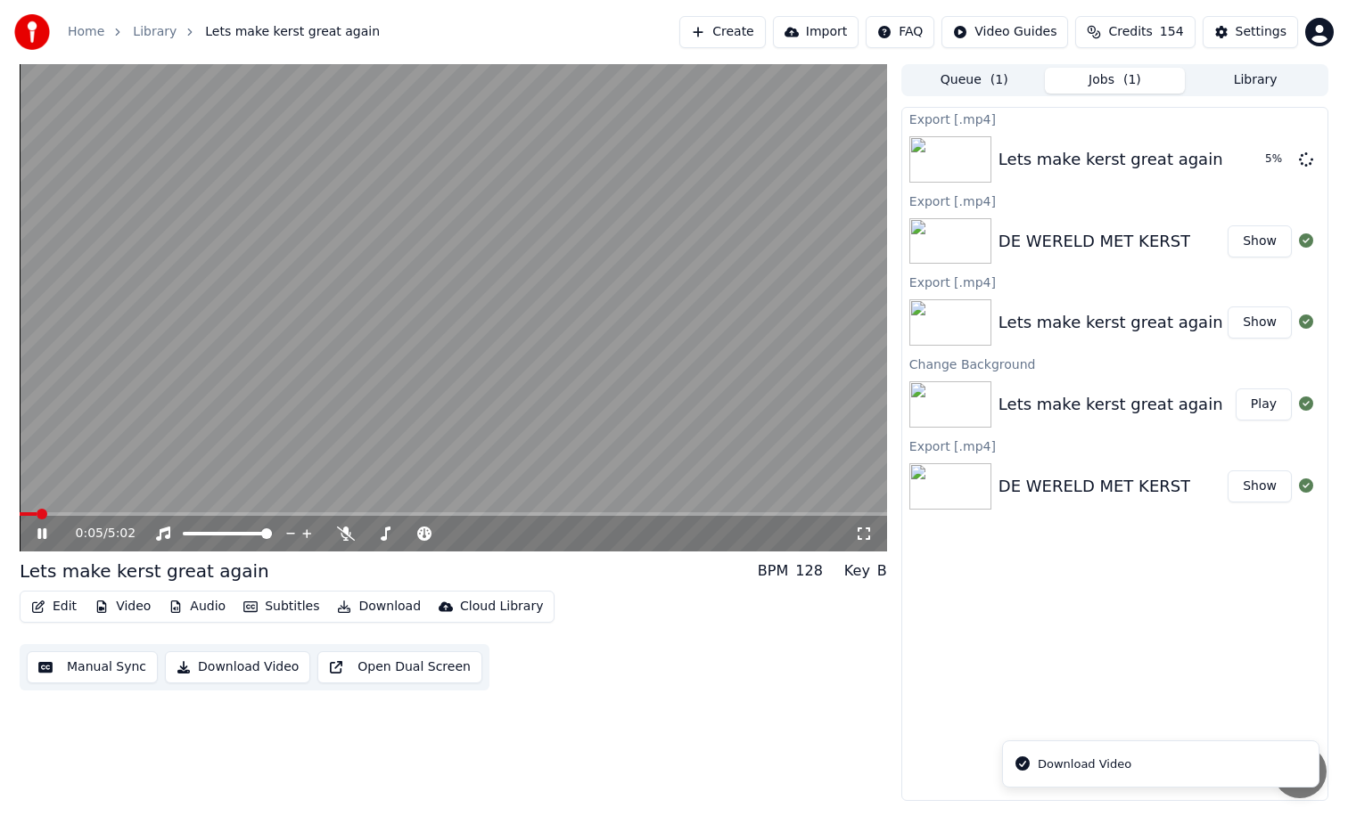
click at [40, 535] on icon at bounding box center [41, 534] width 9 height 11
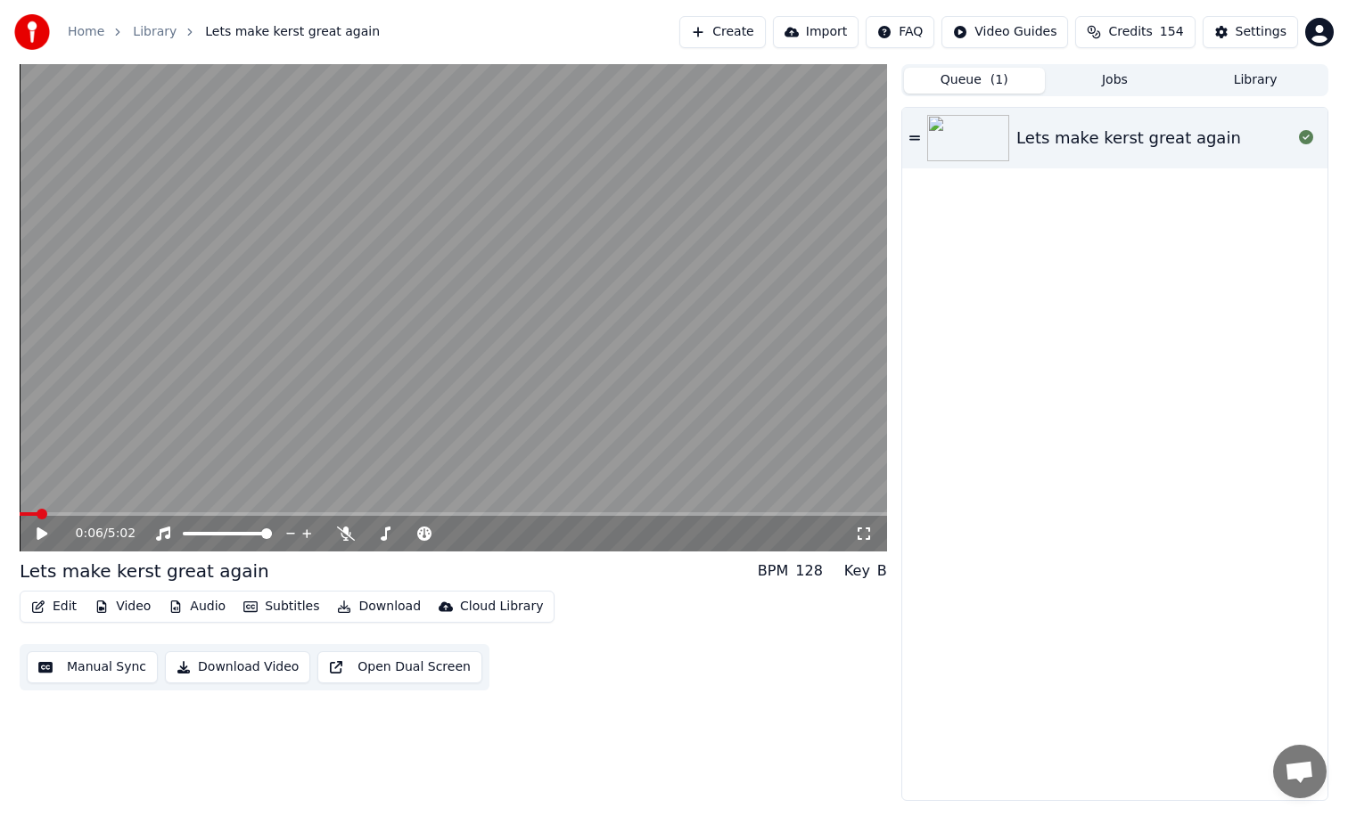
click at [969, 80] on button "Queue ( 1 )" at bounding box center [974, 81] width 141 height 26
